Goal: Task Accomplishment & Management: Manage account settings

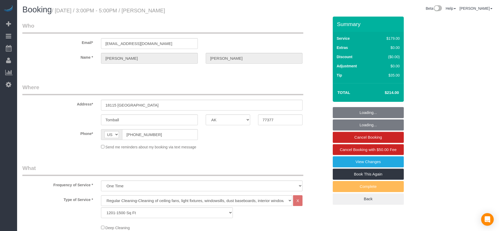
select select "[GEOGRAPHIC_DATA]"
select select "3"
select select "string:fspay-c9bf4a59-fdbb-4a36-9749-2bfaae07a348"
select select "spot1"
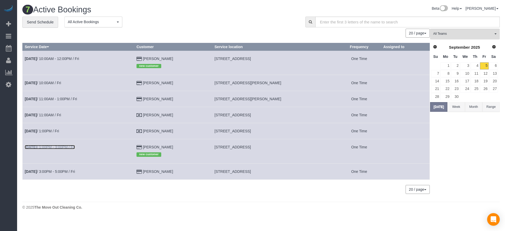
click at [44, 145] on link "[DATE] 1:00PM - 3:00PM / Fri" at bounding box center [50, 147] width 50 height 4
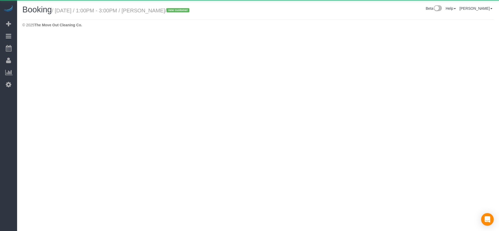
select select "[GEOGRAPHIC_DATA]"
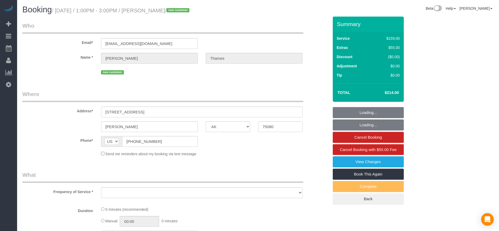
select select "object:1680"
select select "string:fspay-45c11c3b-e21a-4d72-a3e6-6defbcc3caec"
select select "3"
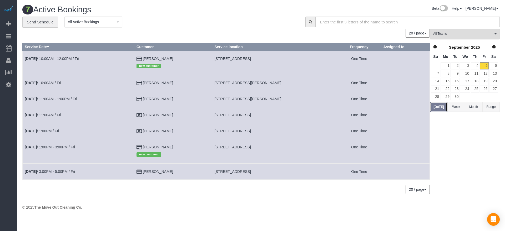
click at [442, 107] on button "[DATE]" at bounding box center [438, 107] width 17 height 10
click at [56, 132] on link "[DATE] 1:00PM / Fri" at bounding box center [42, 131] width 34 height 4
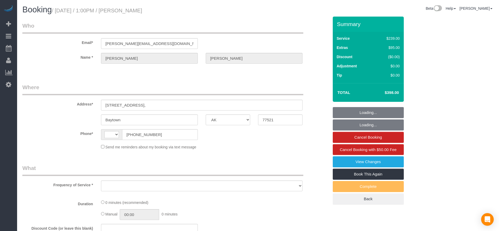
select select "[GEOGRAPHIC_DATA]"
select select "string:check"
select select "string:US"
select select "object:562"
select select "3"
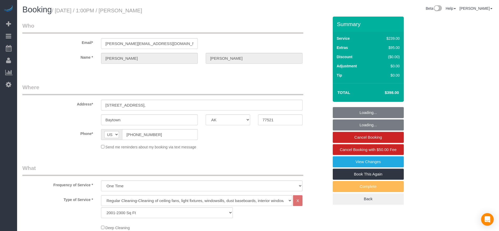
select select "object:649"
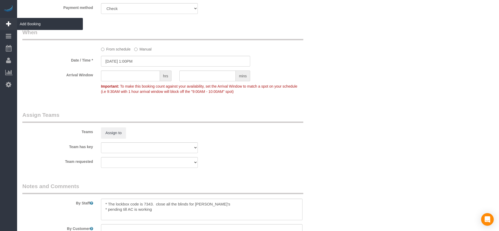
scroll to position [355, 0]
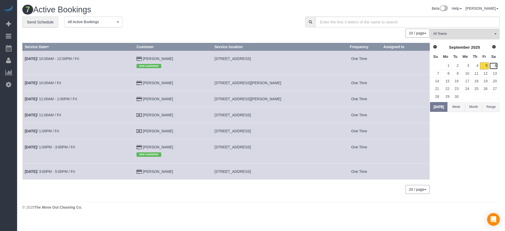
click at [496, 64] on link "6" at bounding box center [493, 65] width 9 height 7
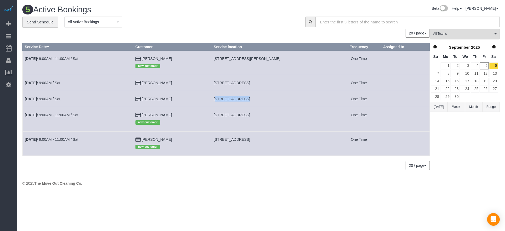
drag, startPoint x: 214, startPoint y: 99, endPoint x: 241, endPoint y: 101, distance: 26.9
click at [241, 101] on td "8210 Venus St, Houston, TX 77088" at bounding box center [275, 99] width 126 height 16
copy span "8210 Venus St,"
drag, startPoint x: 216, startPoint y: 115, endPoint x: 249, endPoint y: 115, distance: 33.2
click at [249, 115] on span "13135 Waterlily Way, San Antonio, TX 78254" at bounding box center [232, 115] width 36 height 4
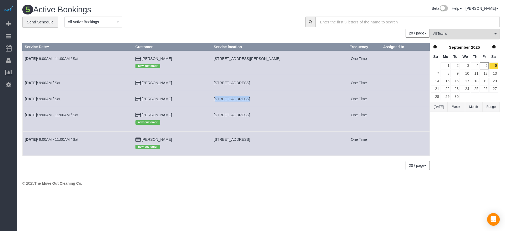
copy span "13135 Waterlily Way,"
drag, startPoint x: 215, startPoint y: 140, endPoint x: 243, endPoint y: 140, distance: 28.2
click at [243, 140] on td "8805 Merion Cir, Austin, TX 78754" at bounding box center [275, 143] width 126 height 24
copy span "8805 Merion Cir,"
drag, startPoint x: 214, startPoint y: 83, endPoint x: 277, endPoint y: 83, distance: 63.4
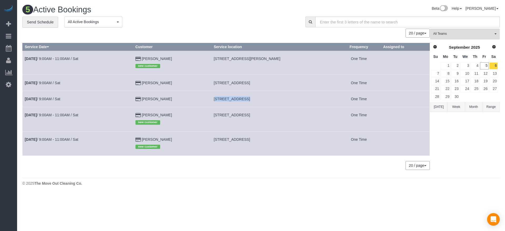
click at [277, 83] on td "716 Sabine St,, Houston, TX 77007" at bounding box center [275, 83] width 126 height 16
copy span "716 Sabine St,, Houston, TX 77007"
click at [492, 71] on link "13" at bounding box center [493, 73] width 9 height 7
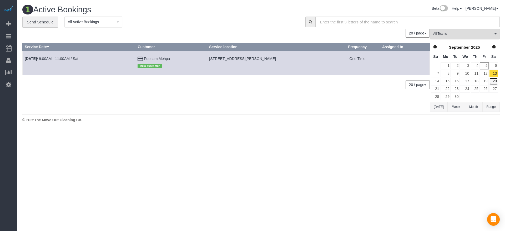
click at [496, 81] on link "20" at bounding box center [493, 81] width 9 height 7
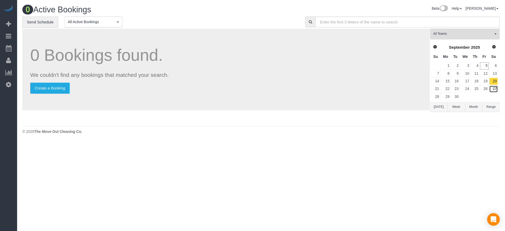
click at [496, 89] on link "27" at bounding box center [493, 89] width 9 height 7
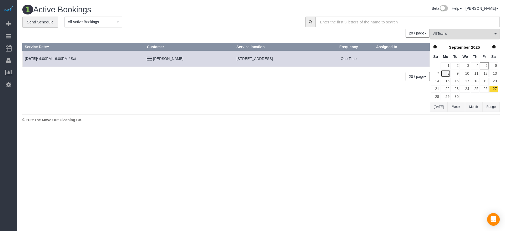
click at [448, 74] on link "8" at bounding box center [446, 73] width 10 height 7
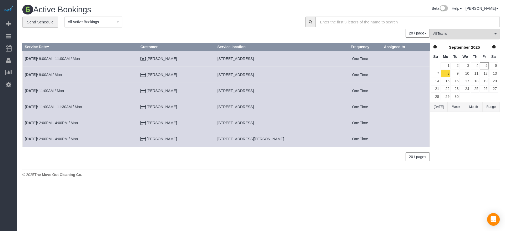
drag, startPoint x: 221, startPoint y: 58, endPoint x: 256, endPoint y: 59, distance: 34.7
click at [254, 60] on span "10330 Lynwood Br #2, San Antonio, TX 78245" at bounding box center [235, 59] width 36 height 4
copy span "10330 Lynwood Br #2,"
drag, startPoint x: 221, startPoint y: 76, endPoint x: 265, endPoint y: 74, distance: 43.4
click at [265, 74] on td "5763 Easthampton Dr. #B, Houston, TX 77039" at bounding box center [276, 75] width 123 height 16
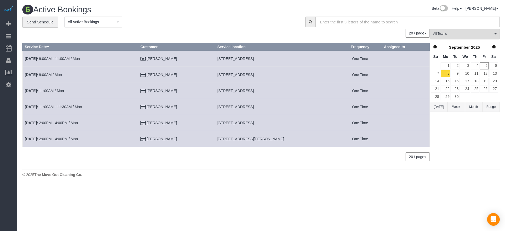
copy span "5763 Easthampton Dr. #B,"
drag, startPoint x: 221, startPoint y: 88, endPoint x: 262, endPoint y: 92, distance: 40.4
click at [262, 92] on td "4939 Screech Owl Lane, Grand Prairie, TX 75002" at bounding box center [276, 91] width 123 height 16
copy span "4939 Screech Owl Lane,"
drag, startPoint x: 220, startPoint y: 105, endPoint x: 265, endPoint y: 109, distance: 44.9
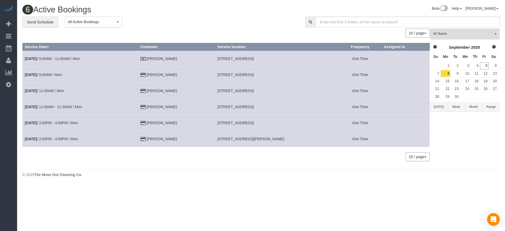
click at [265, 109] on td "3949 Eagle Nest Lake Ln,, Magnolia, TX 77354" at bounding box center [276, 107] width 123 height 16
copy span "3949 Eagle Nest Lake Ln,,"
drag, startPoint x: 222, startPoint y: 122, endPoint x: 253, endPoint y: 123, distance: 30.8
click at [253, 123] on span "2511 Evergreen Dr., Houston, TX 77087" at bounding box center [235, 123] width 36 height 4
copy span "2511 Evergreen Dr."
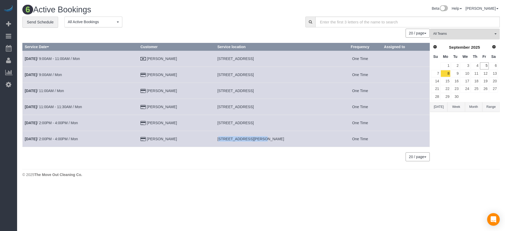
drag, startPoint x: 222, startPoint y: 139, endPoint x: 258, endPoint y: 142, distance: 36.4
click at [258, 142] on td "2524 Preston Rd, 303, Plano, TX 75093" at bounding box center [276, 139] width 123 height 16
copy span "2524 Preston Rd, 303,"
click at [252, 185] on div "6 Active Bookings Beta Help Help Docs Take a Tour Contact Support Carolina Isaz…" at bounding box center [261, 92] width 488 height 185
click at [458, 77] on td "16" at bounding box center [455, 81] width 9 height 8
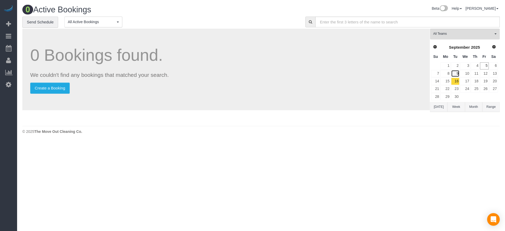
click at [456, 73] on link "9" at bounding box center [455, 73] width 9 height 7
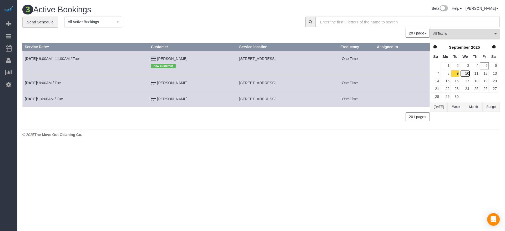
click at [466, 73] on link "10" at bounding box center [465, 73] width 10 height 7
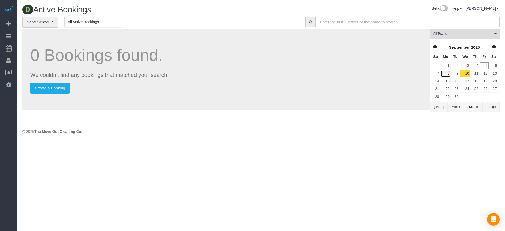
click at [447, 71] on link "8" at bounding box center [446, 73] width 10 height 7
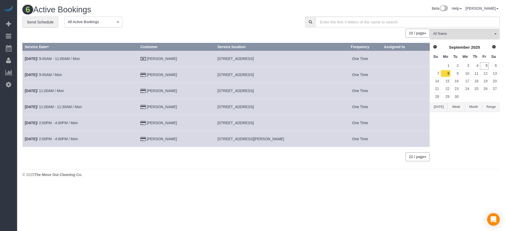
drag, startPoint x: 221, startPoint y: 74, endPoint x: 299, endPoint y: 76, distance: 78.2
click at [299, 76] on td "5763 Easthampton Dr. #B, Houston, TX 77039" at bounding box center [276, 75] width 123 height 16
click at [54, 76] on link "Sep 8th / 9:00AM / Mon" at bounding box center [43, 75] width 37 height 4
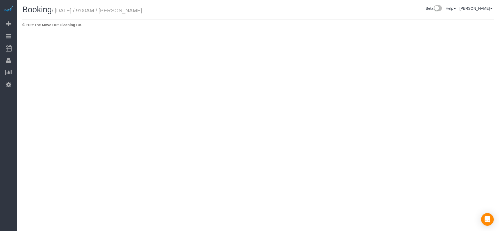
select select "[GEOGRAPHIC_DATA]"
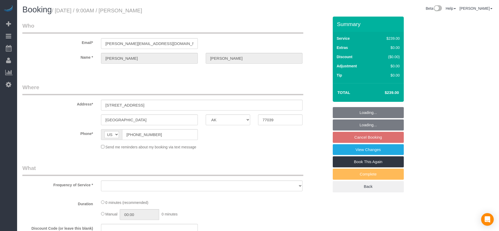
select select "object:1515"
select select "string:fspay-5f9d37c2-99f9-42c9-a91e-ba06f310703a"
select select "3"
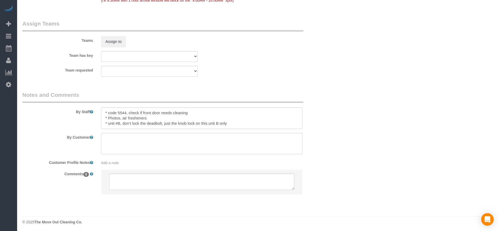
scroll to position [538, 0]
drag, startPoint x: 104, startPoint y: 111, endPoint x: 231, endPoint y: 111, distance: 126.1
click at [231, 111] on textarea at bounding box center [202, 117] width 202 height 22
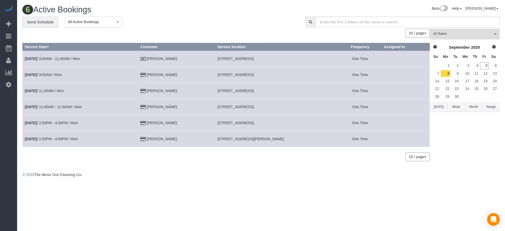
drag, startPoint x: 221, startPoint y: 106, endPoint x: 301, endPoint y: 106, distance: 79.2
click at [301, 106] on td "3949 Eagle Nest Lake Ln,, Magnolia, TX 77354" at bounding box center [276, 107] width 123 height 16
click at [76, 106] on link "Sep 8th / 11:00AM - 11:30AM / Mon" at bounding box center [53, 107] width 57 height 4
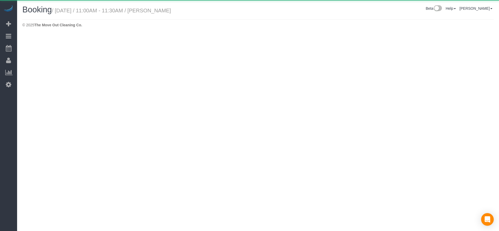
select select "[GEOGRAPHIC_DATA]"
select select "string:fspay-a36de278-56a6-44a3-9bf0-fdeaa15501da"
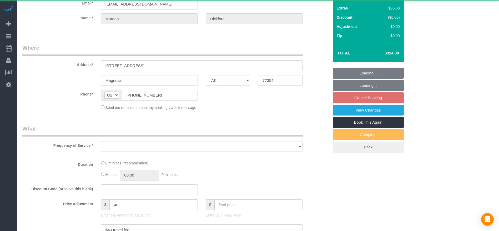
select select "object:2057"
select select "3"
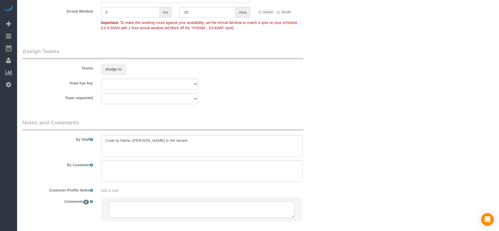
scroll to position [513, 0]
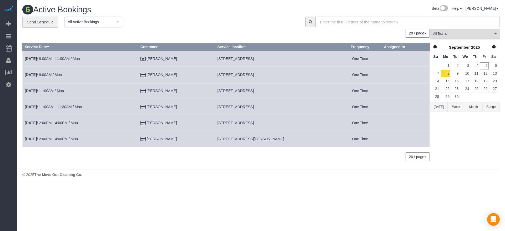
drag, startPoint x: 222, startPoint y: 122, endPoint x: 291, endPoint y: 123, distance: 69.0
click at [291, 123] on td "2511 Evergreen Dr., Houston, TX 77087" at bounding box center [276, 123] width 123 height 16
click at [50, 122] on link "Sep 8th / 2:00PM - 4:00PM / Mon" at bounding box center [51, 123] width 53 height 4
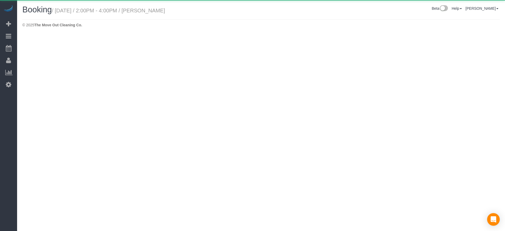
select select "[GEOGRAPHIC_DATA]"
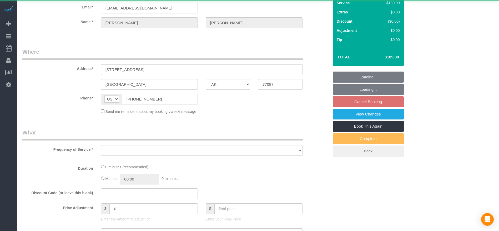
select select "object:2517"
select select "string:fspay-49884d95-24c2-4a4a-b421-dc26d8d5b35b"
select select "3"
select select "spot71"
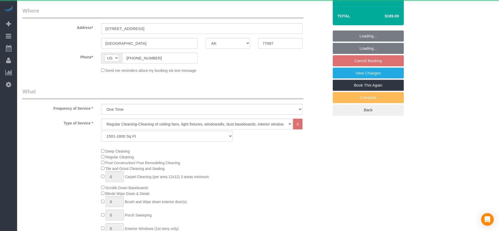
select select "object:2595"
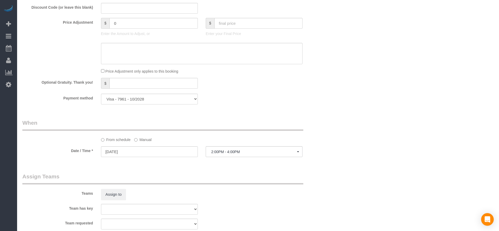
scroll to position [474, 0]
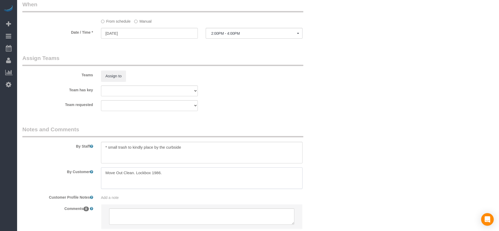
drag, startPoint x: 136, startPoint y: 174, endPoint x: 179, endPoint y: 175, distance: 42.9
click at [179, 175] on textarea at bounding box center [202, 178] width 202 height 22
drag, startPoint x: 104, startPoint y: 147, endPoint x: 201, endPoint y: 147, distance: 96.8
click at [202, 147] on textarea at bounding box center [202, 153] width 202 height 22
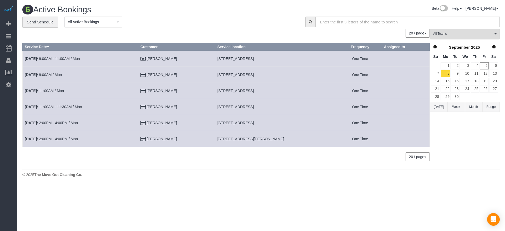
drag, startPoint x: 221, startPoint y: 137, endPoint x: 288, endPoint y: 136, distance: 66.8
click at [288, 136] on td "2524 Preston Rd, 303, Plano, TX 75093" at bounding box center [276, 139] width 123 height 16
click at [64, 136] on td "Sep 8th / 2:00PM - 4:00PM / Mon" at bounding box center [81, 139] width 116 height 16
click at [63, 139] on link "Sep 8th / 2:00PM - 4:00PM / Mon" at bounding box center [51, 139] width 53 height 4
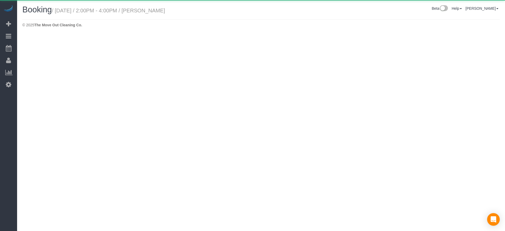
select select "[GEOGRAPHIC_DATA]"
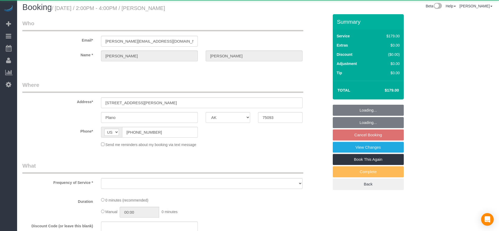
select select "object:3050"
select select "string:fspay-083e486b-4530-4aa5-9a6e-8a51029d965a"
select select "3"
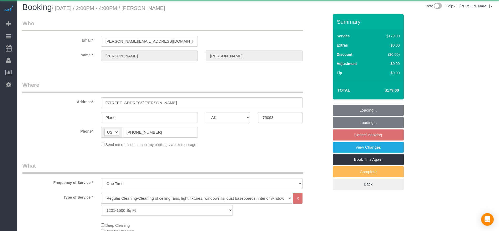
scroll to position [39, 0]
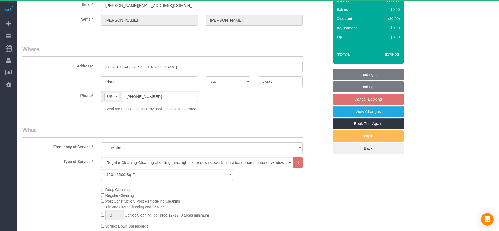
select select "object:3128"
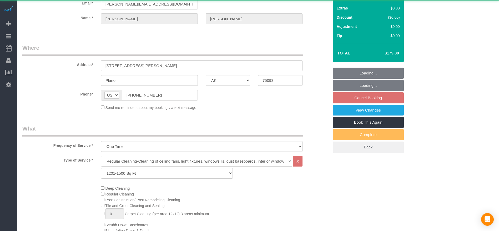
select select "spot96"
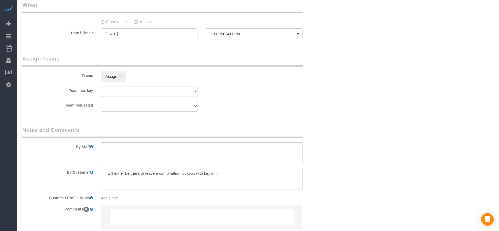
scroll to position [510, 0]
